Goal: Obtain resource: Download file/media

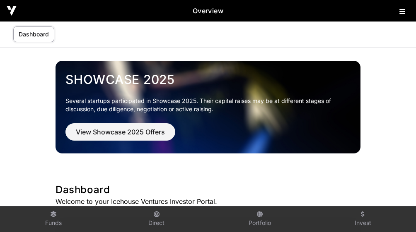
click at [399, 13] on icon at bounding box center [402, 11] width 6 height 7
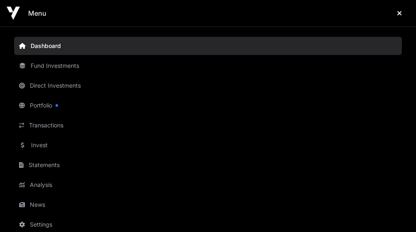
click at [43, 166] on link "Statements" at bounding box center [207, 165] width 387 height 18
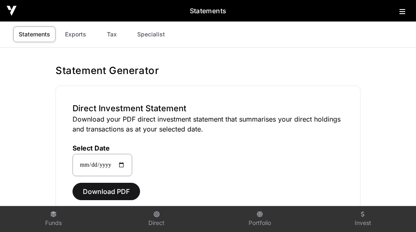
click at [110, 35] on link "Tax" at bounding box center [111, 34] width 33 height 16
select select
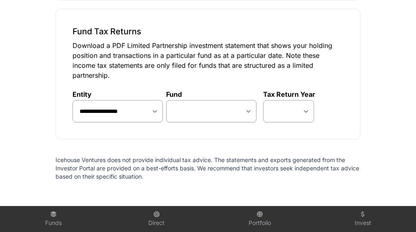
scroll to position [1009, 0]
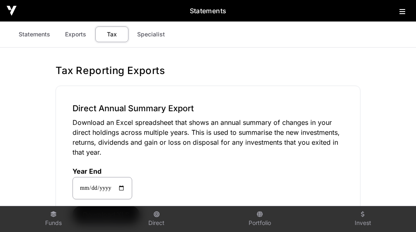
scroll to position [0, 0]
click at [157, 36] on link "Specialist" at bounding box center [151, 34] width 38 height 16
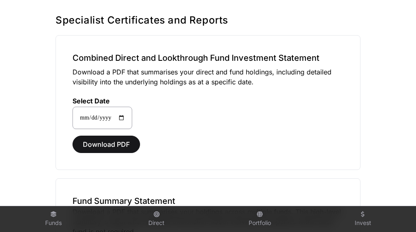
scroll to position [52, 0]
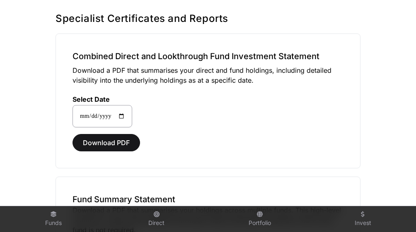
click at [120, 143] on span "Download PDF" at bounding box center [106, 143] width 47 height 10
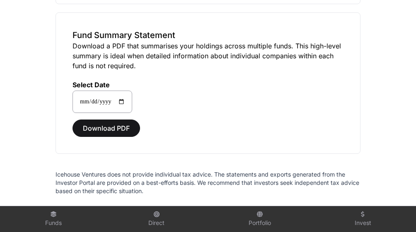
scroll to position [219, 0]
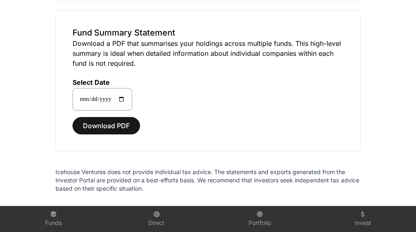
click at [117, 127] on span "Download PDF" at bounding box center [106, 126] width 47 height 10
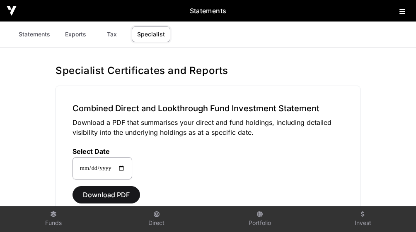
scroll to position [0, 0]
click at [74, 35] on link "Exports" at bounding box center [75, 34] width 33 height 16
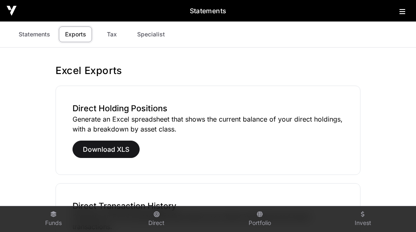
click at [42, 36] on link "Statements" at bounding box center [34, 34] width 42 height 16
